Goal: Transaction & Acquisition: Purchase product/service

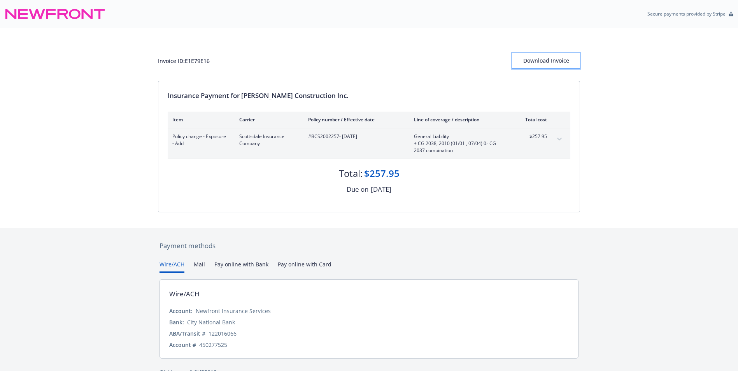
click at [552, 54] on div "Download Invoice" at bounding box center [546, 60] width 68 height 15
click at [172, 265] on button "Wire/ACH" at bounding box center [171, 266] width 25 height 13
click at [173, 261] on button "Wire/ACH" at bounding box center [171, 266] width 25 height 13
click at [174, 270] on button "Wire/ACH" at bounding box center [171, 266] width 25 height 13
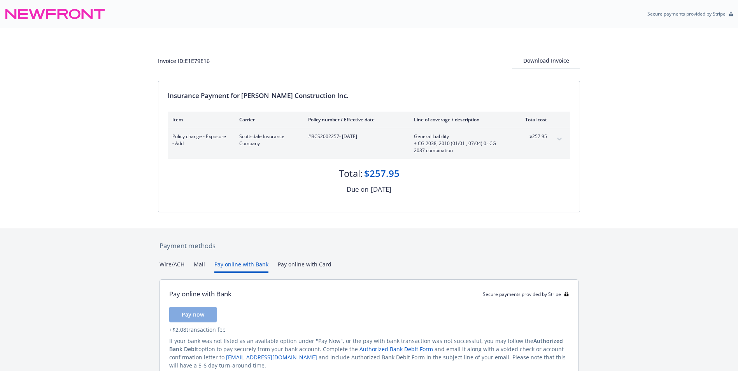
click at [241, 264] on button "Pay online with Bank" at bounding box center [241, 266] width 54 height 13
click at [197, 317] on span "Pay now" at bounding box center [193, 314] width 23 height 7
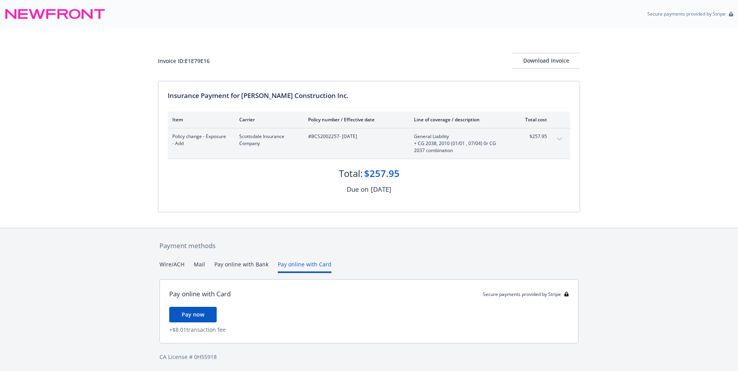
click at [299, 264] on button "Pay online with Card" at bounding box center [305, 266] width 54 height 13
click at [197, 310] on button "Pay now" at bounding box center [192, 315] width 47 height 16
click at [300, 259] on div "Payment methods Wire/ACH Mail Pay online with Bank Pay online with Card Pay onl…" at bounding box center [369, 300] width 422 height 145
click at [301, 262] on button "Pay online with Card" at bounding box center [305, 266] width 54 height 13
click at [303, 266] on button "Pay online with Card" at bounding box center [305, 266] width 54 height 13
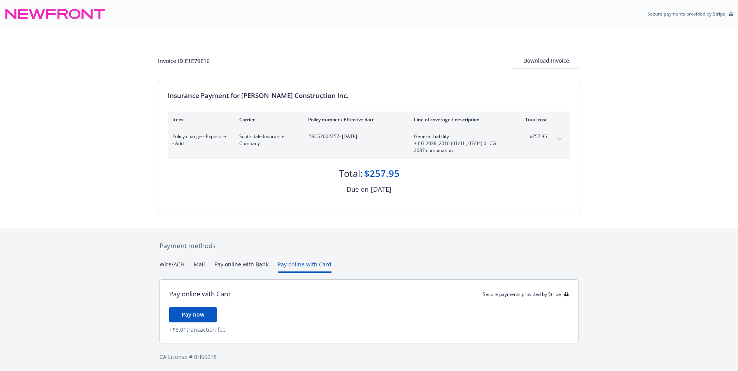
click at [377, 256] on div "Payment methods Wire/ACH Mail Pay online with Bank Pay online with Card Pay onl…" at bounding box center [369, 300] width 422 height 145
click at [301, 264] on button "Pay online with Card" at bounding box center [305, 266] width 54 height 13
click at [190, 319] on button "Pay now" at bounding box center [192, 315] width 47 height 16
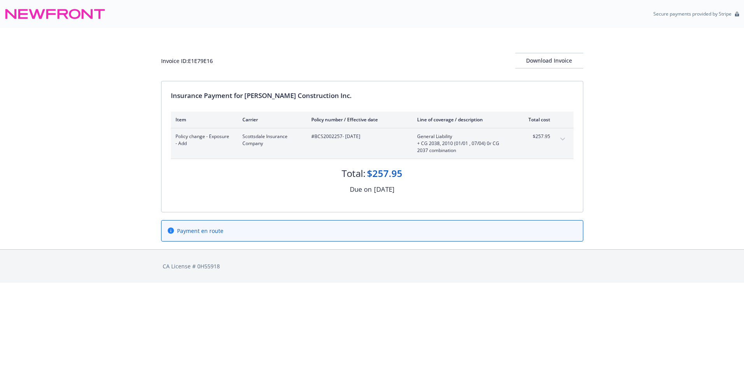
click at [474, 186] on div "Due on [DATE]" at bounding box center [372, 189] width 402 height 10
click at [181, 58] on div "Invoice ID: E1E79E16" at bounding box center [187, 61] width 52 height 8
click at [542, 61] on div "Download Invoice" at bounding box center [549, 60] width 68 height 15
